Goal: Task Accomplishment & Management: Manage account settings

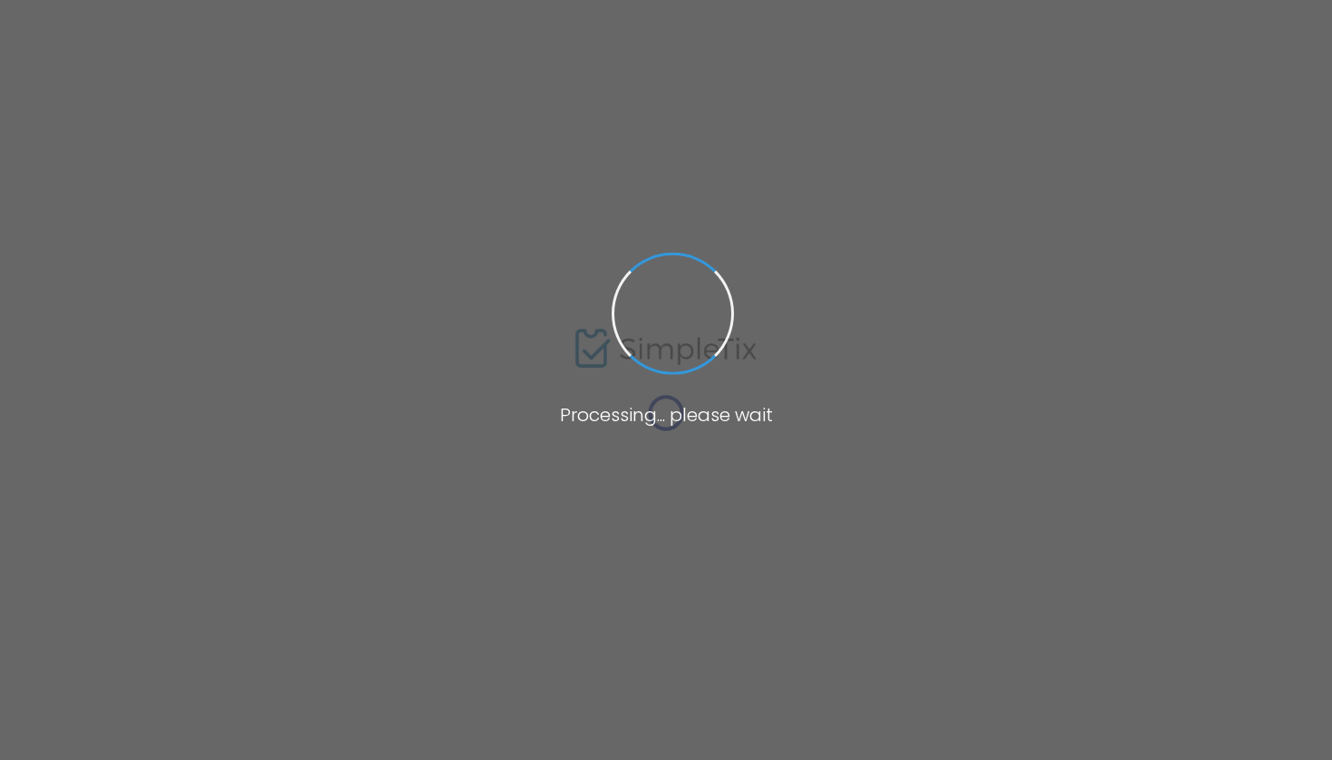
type input "[US_STATE] State Capitol"
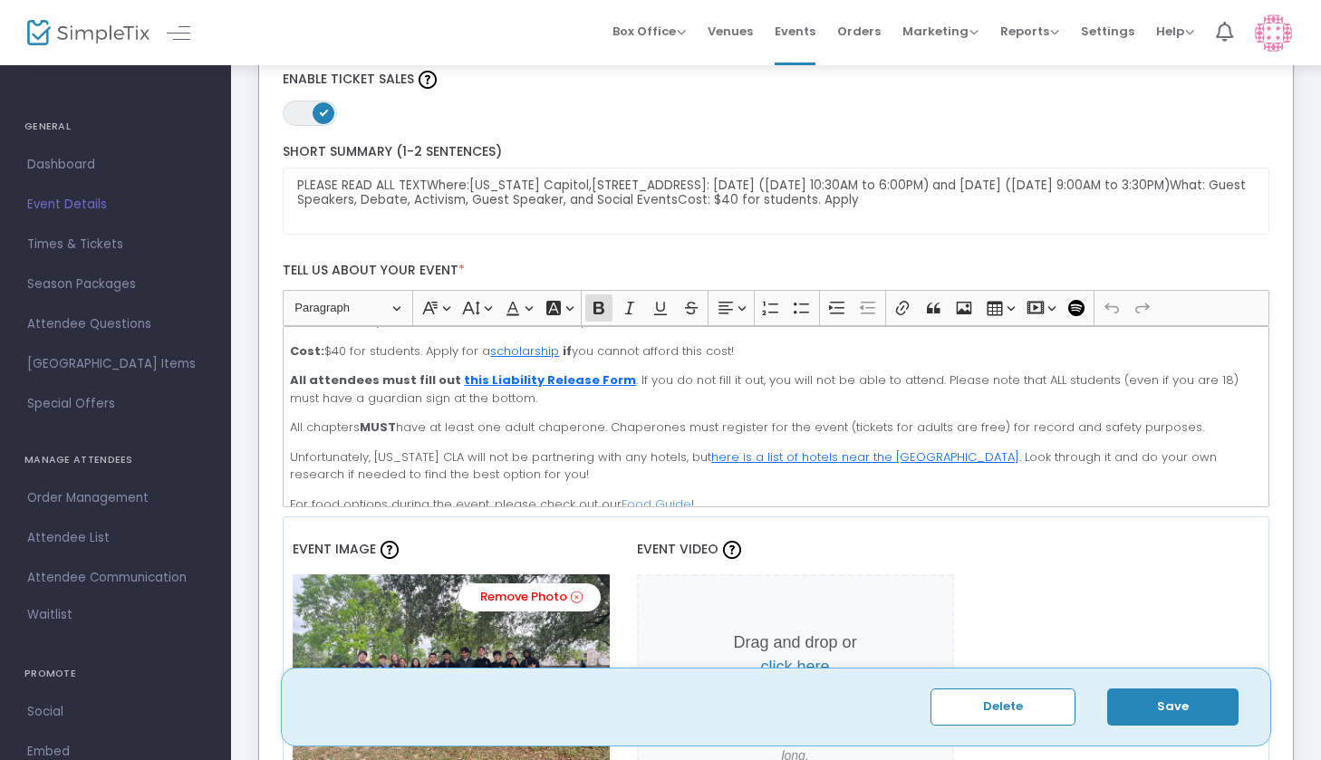
scroll to position [111, 0]
click at [64, 159] on span "Dashboard" at bounding box center [115, 165] width 177 height 24
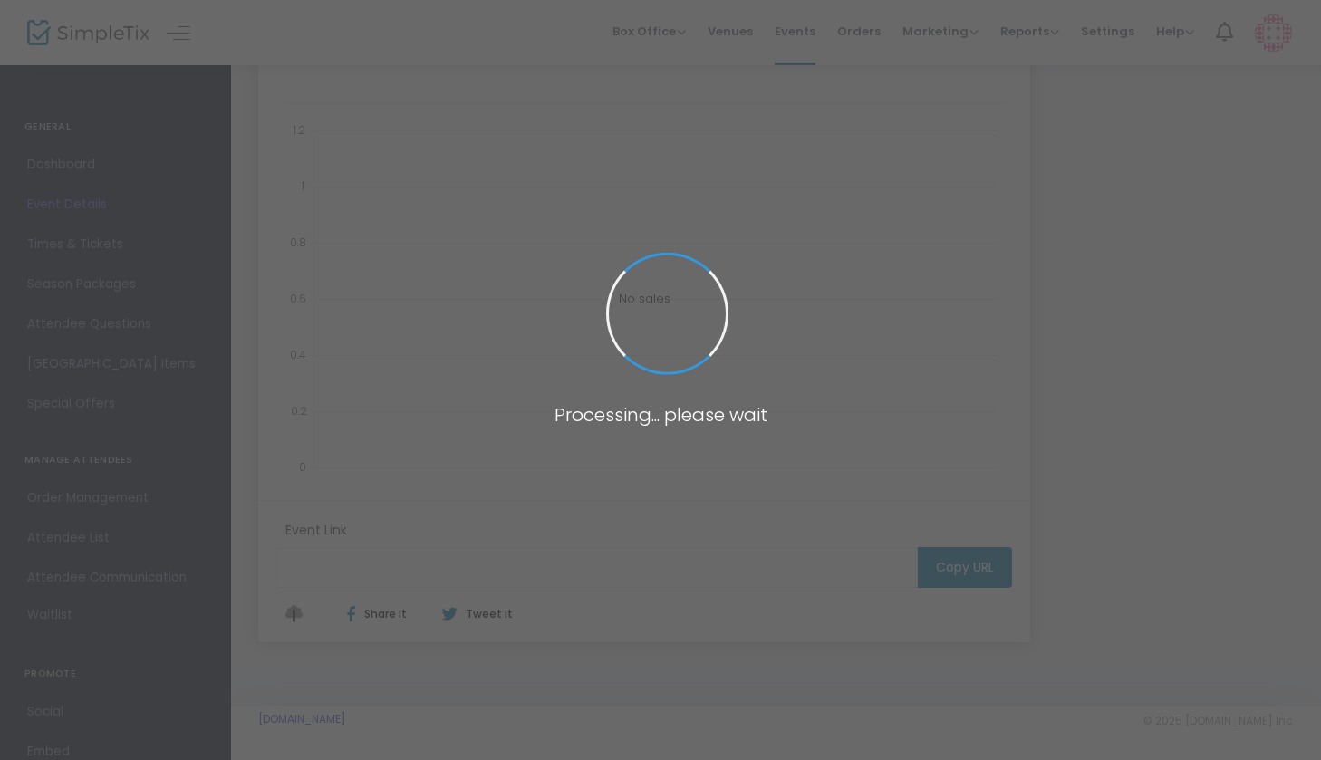
scroll to position [264, 0]
type input "[URL][DOMAIN_NAME][US_STATE]"
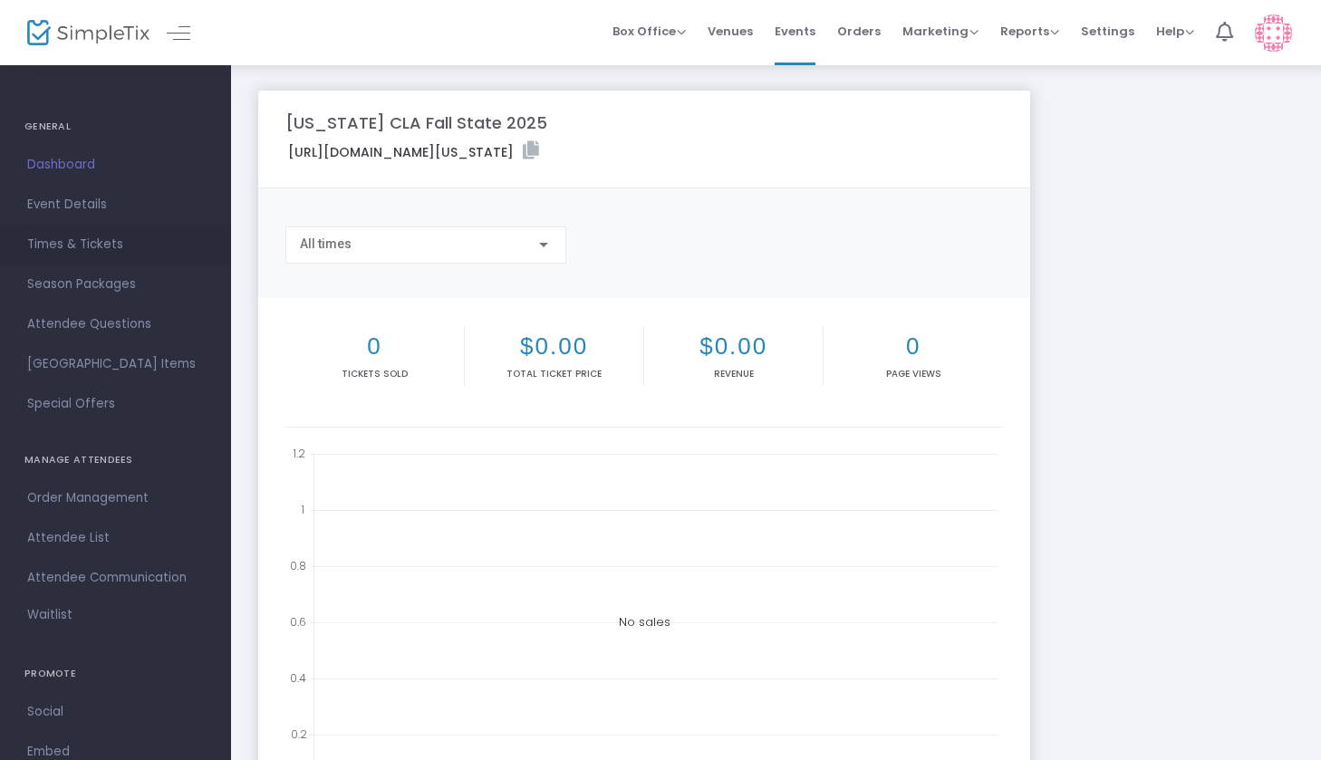
scroll to position [0, 0]
click at [71, 207] on span "Event Details" at bounding box center [115, 205] width 177 height 24
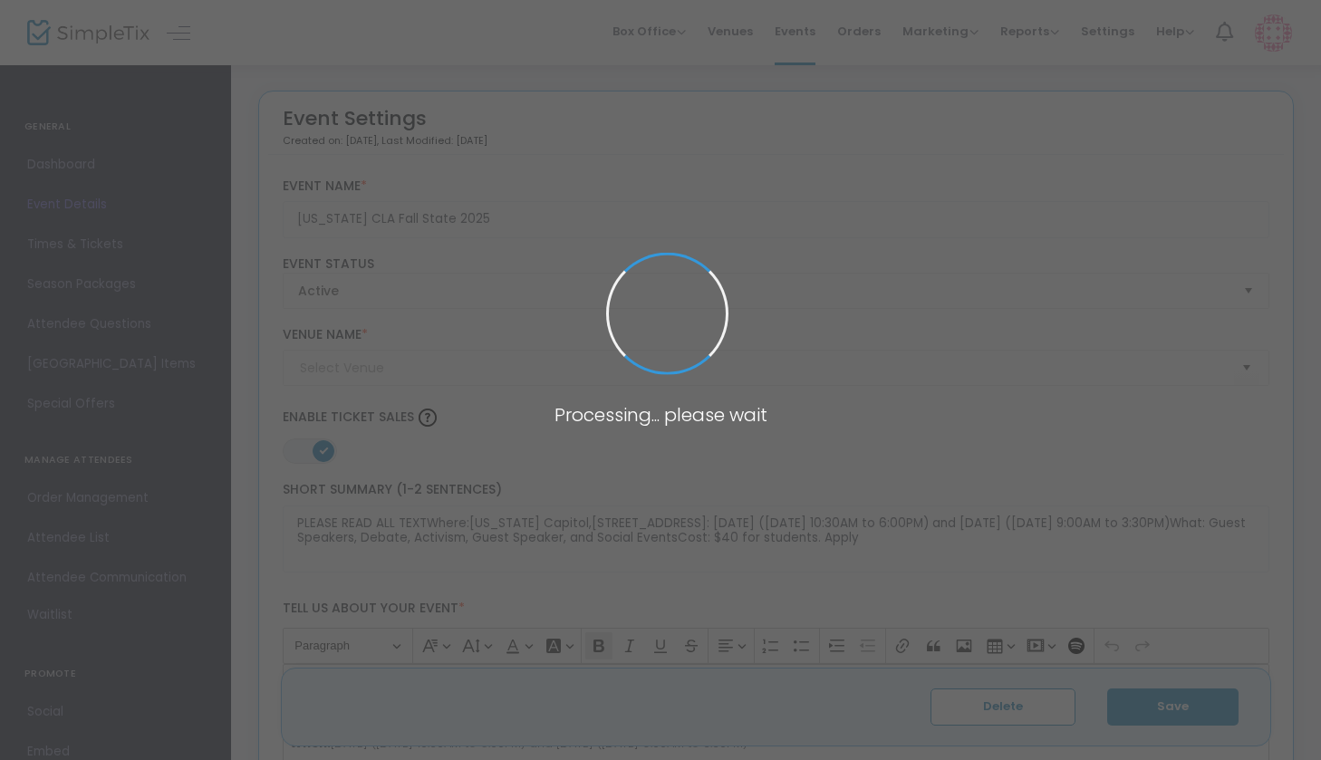
type input "[US_STATE] State Capitol"
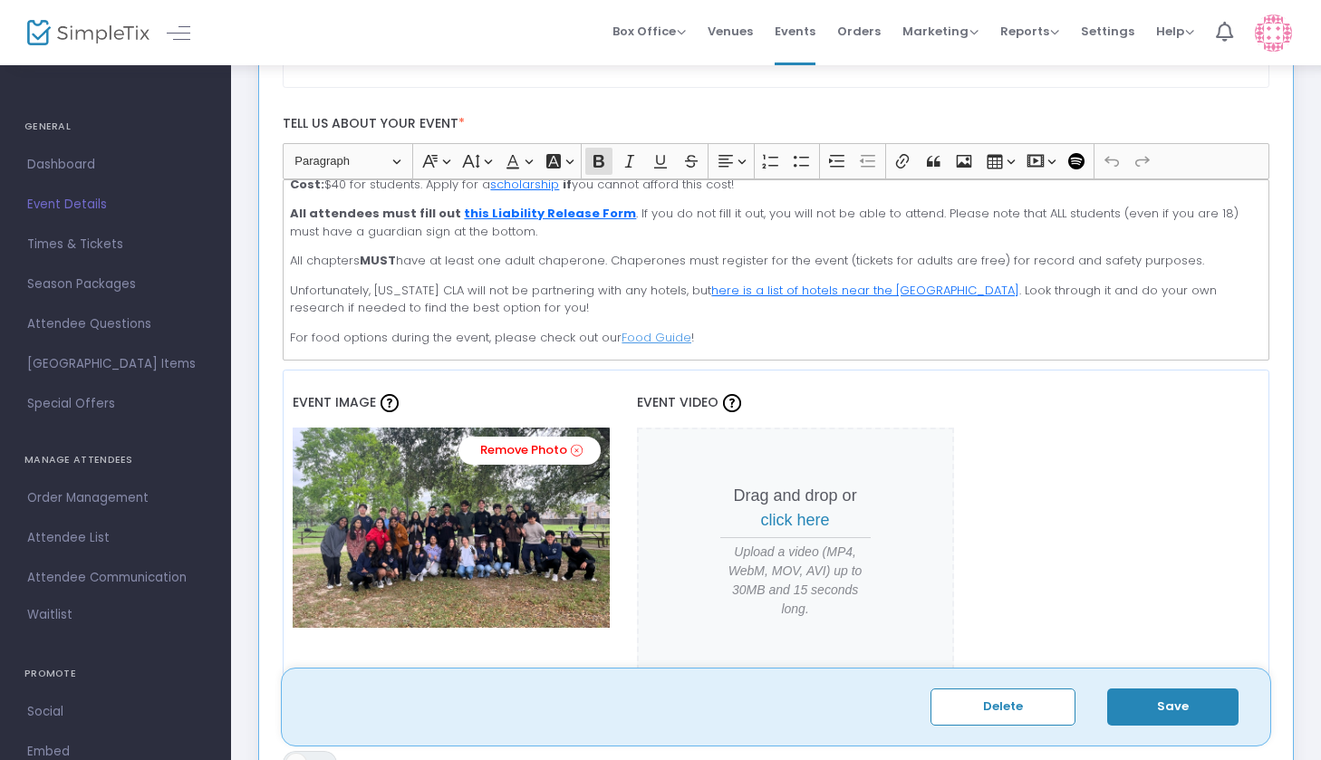
scroll to position [143, 0]
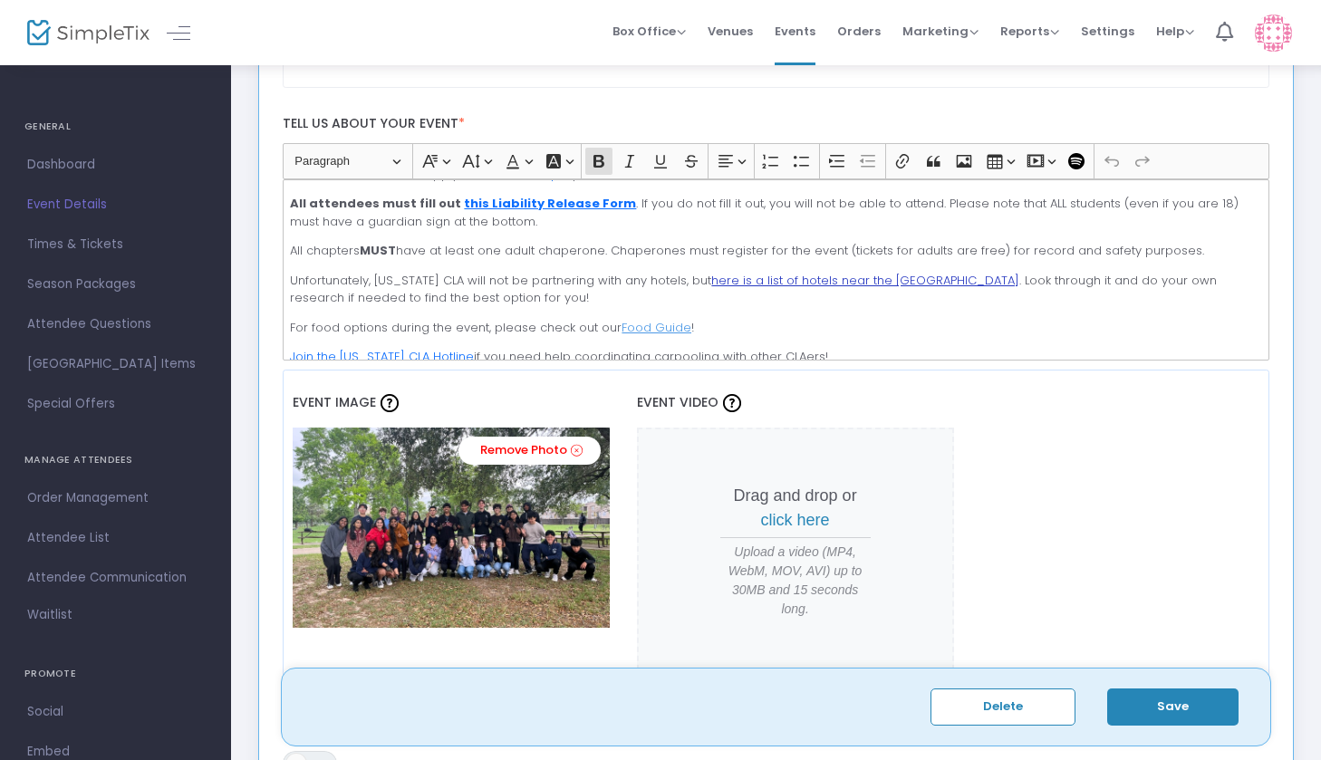
click at [794, 276] on u "here is a list of hotels near the [GEOGRAPHIC_DATA]" at bounding box center [865, 280] width 308 height 17
click at [782, 317] on span "[URL][DOMAIN_NAME]" at bounding box center [714, 316] width 136 height 22
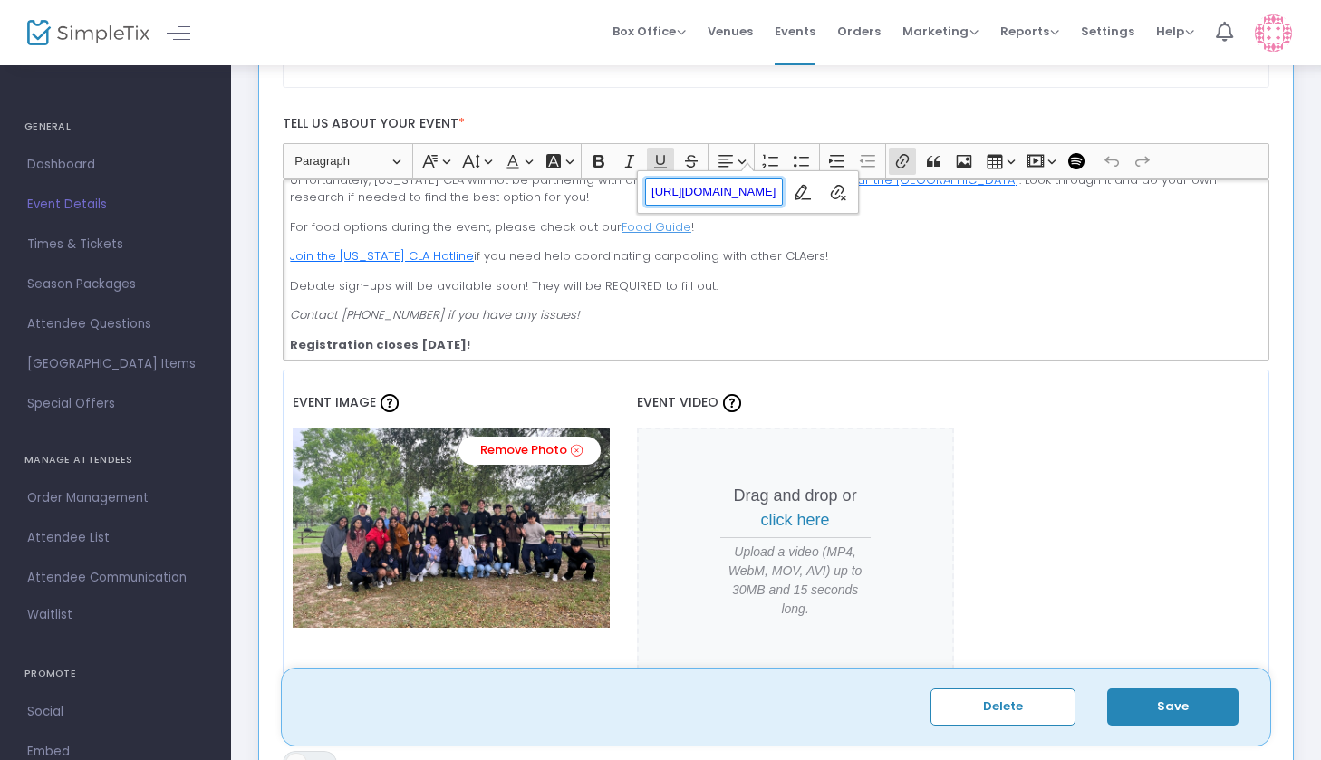
scroll to position [269, 0]
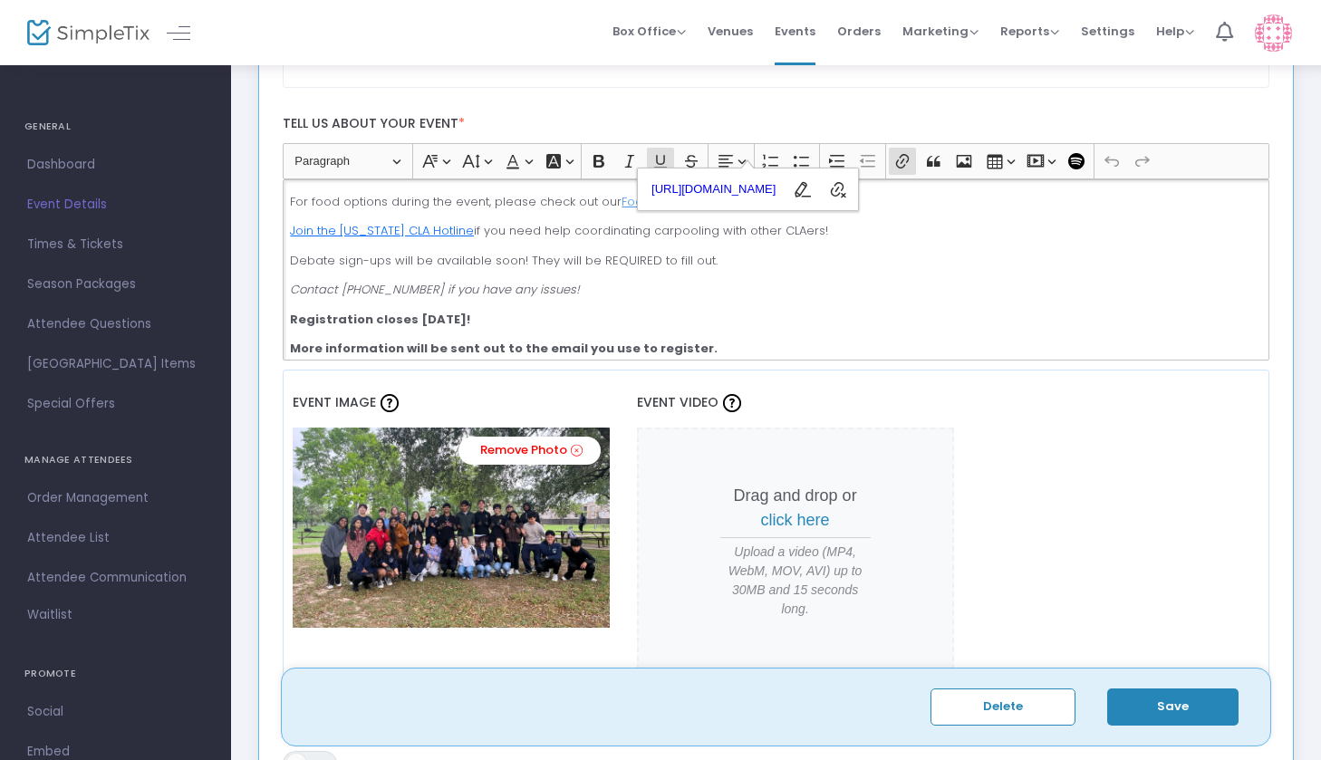
click at [622, 198] on u "Food Guide" at bounding box center [657, 201] width 70 height 17
click at [628, 238] on span "[URL][DOMAIN_NAME]" at bounding box center [576, 236] width 136 height 22
click at [957, 281] on p "Contact [PHONE_NUMBER] if you have any issues!" at bounding box center [776, 290] width 972 height 18
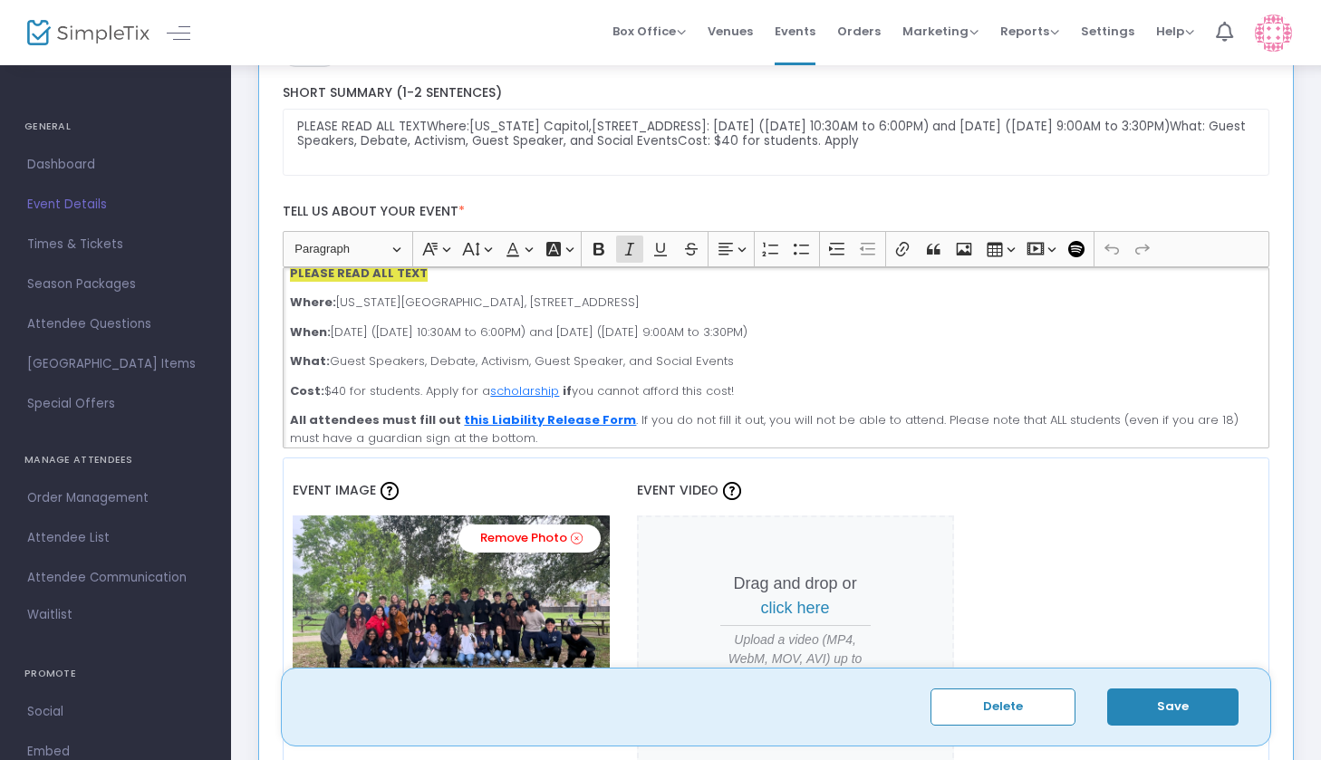
scroll to position [16, 0]
drag, startPoint x: 330, startPoint y: 361, endPoint x: 729, endPoint y: 360, distance: 398.8
click at [729, 360] on p "What: Guest Speakers, Debate, Activism, Guest Speaker, and Social Events" at bounding box center [776, 360] width 972 height 18
click at [903, 245] on icon "Editor toolbar" at bounding box center [903, 249] width 18 height 18
type input "[URL][DOMAIN_NAME]"
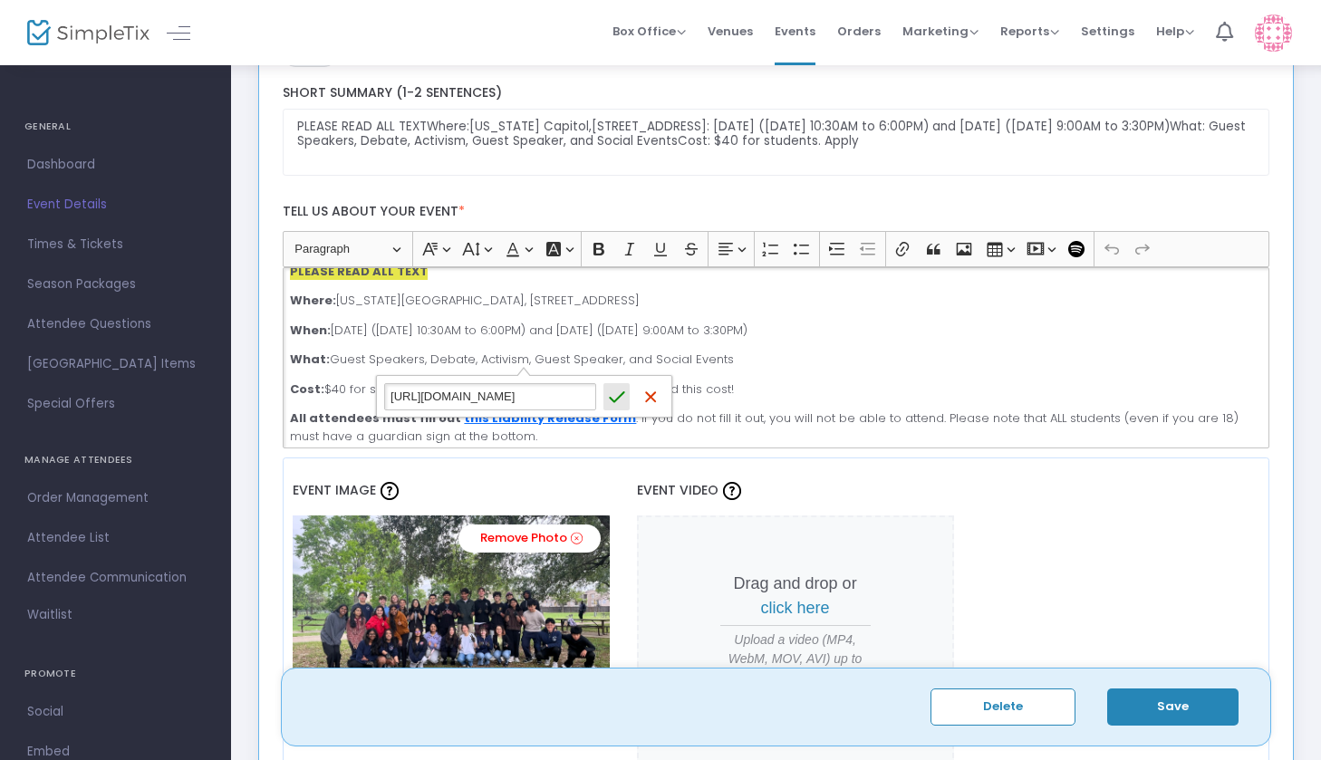
click at [618, 408] on button "Save Save" at bounding box center [617, 396] width 27 height 27
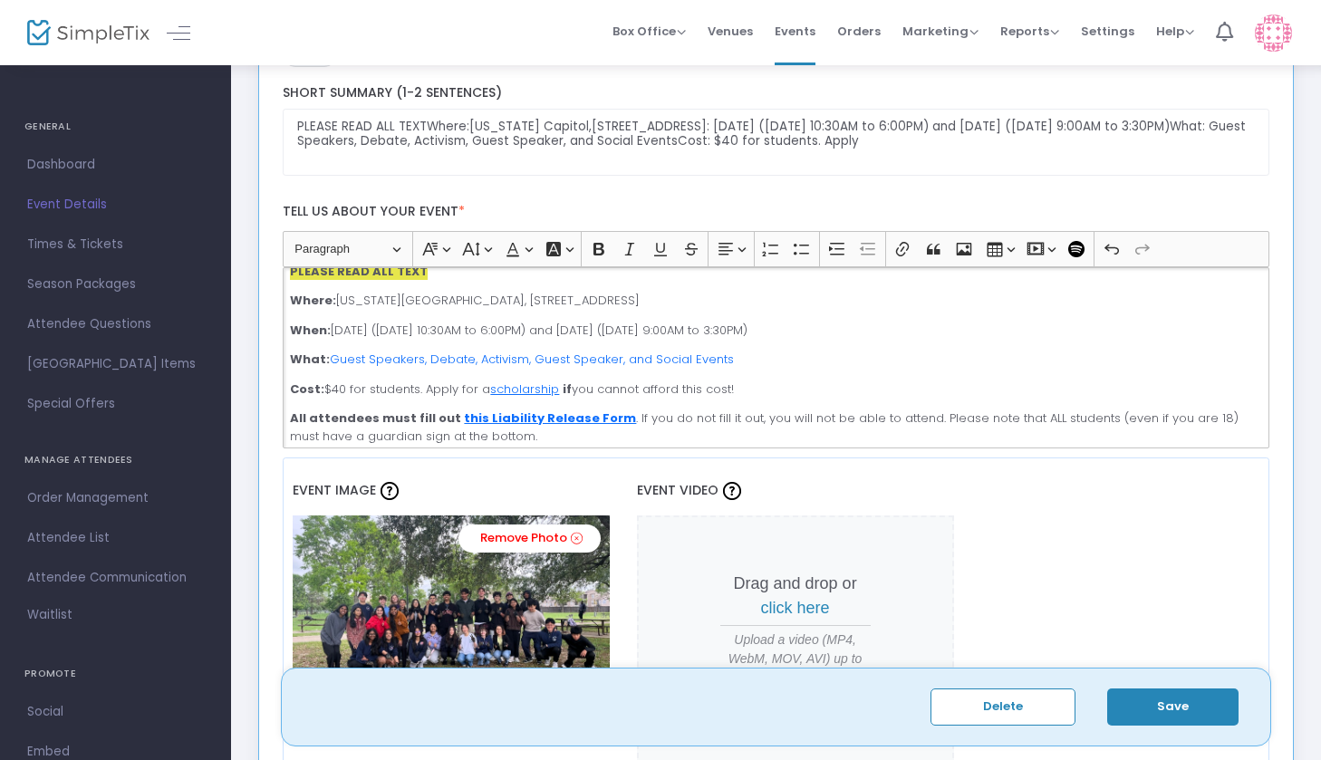
click at [792, 381] on p "Cost: $40 for students. Apply for a scholarship if you cannot afford this cost!" at bounding box center [776, 390] width 972 height 18
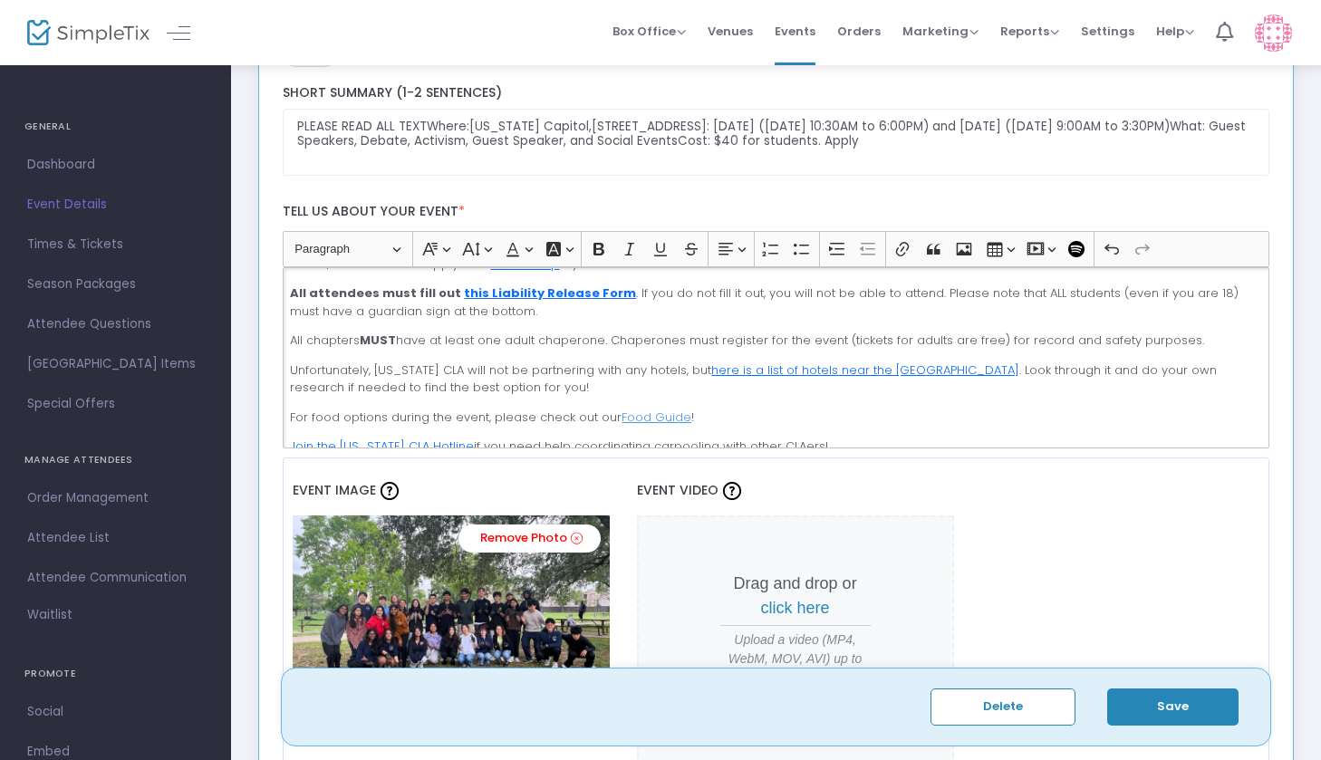
scroll to position [142, 0]
click at [1191, 713] on button "Save" at bounding box center [1172, 707] width 131 height 37
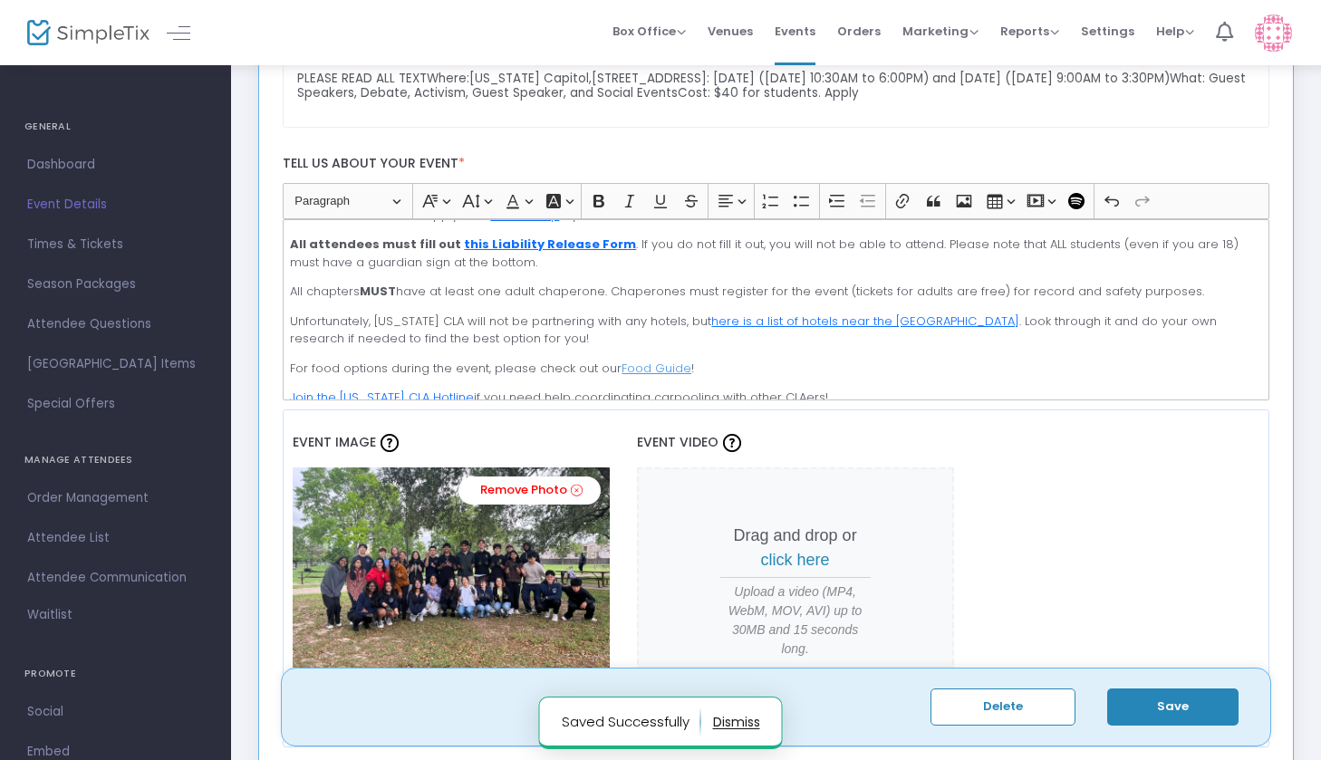
scroll to position [446, 0]
